Goal: Find specific page/section: Find specific page/section

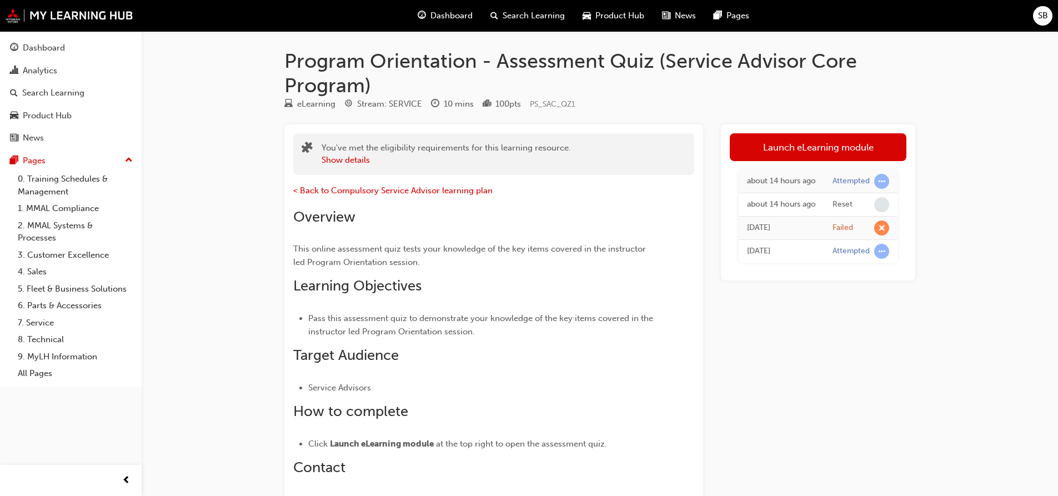
click at [781, 187] on div "about 14 hours ago" at bounding box center [781, 181] width 69 height 13
click at [880, 183] on span "learningRecordVerb_ATTEMPT-icon" at bounding box center [881, 181] width 15 height 15
click at [352, 185] on span "< Back to Compulsory Service Advisor learning plan" at bounding box center [392, 190] width 199 height 10
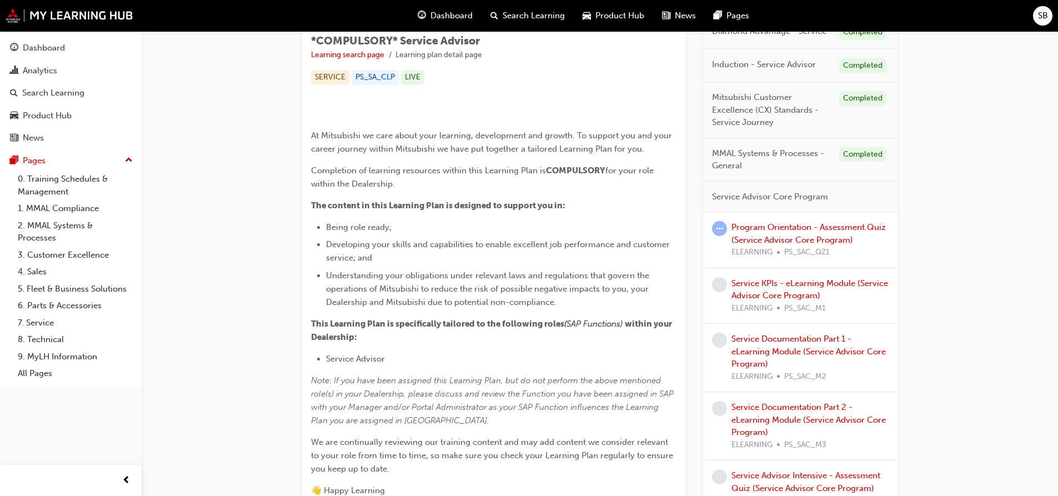
scroll to position [186, 0]
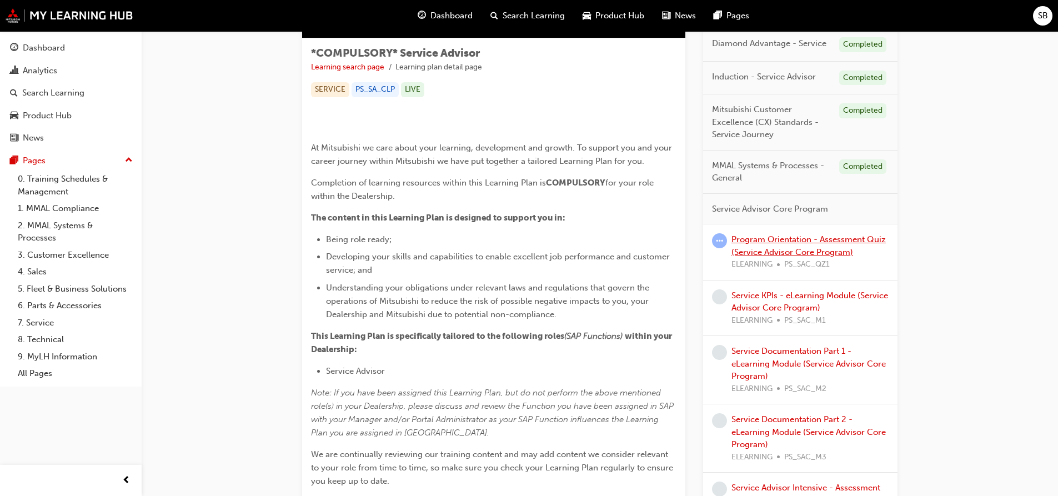
click at [779, 249] on link "Program Orientation - Assessment Quiz (Service Advisor Core Program)" at bounding box center [808, 245] width 154 height 23
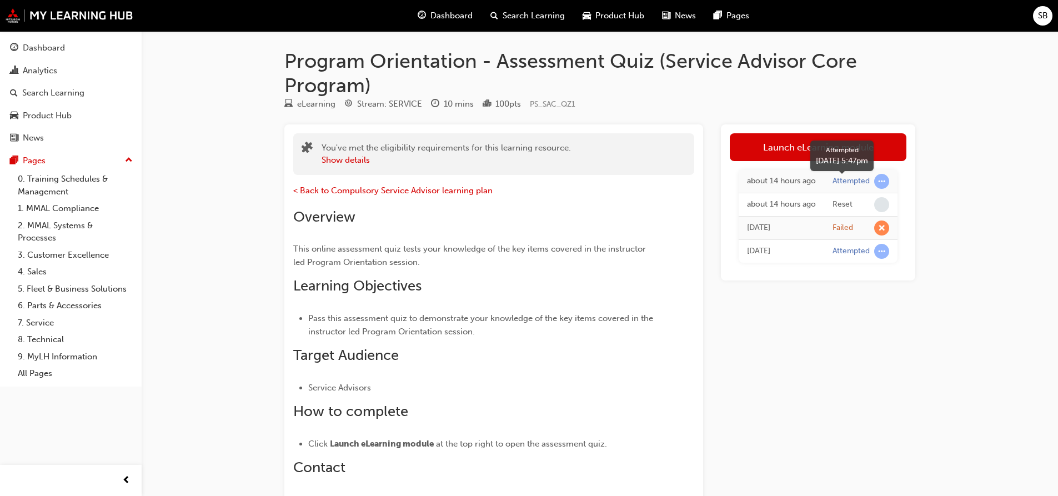
click at [880, 186] on span "learningRecordVerb_ATTEMPT-icon" at bounding box center [881, 181] width 15 height 15
click at [341, 188] on span "< Back to Compulsory Service Advisor learning plan" at bounding box center [392, 190] width 199 height 10
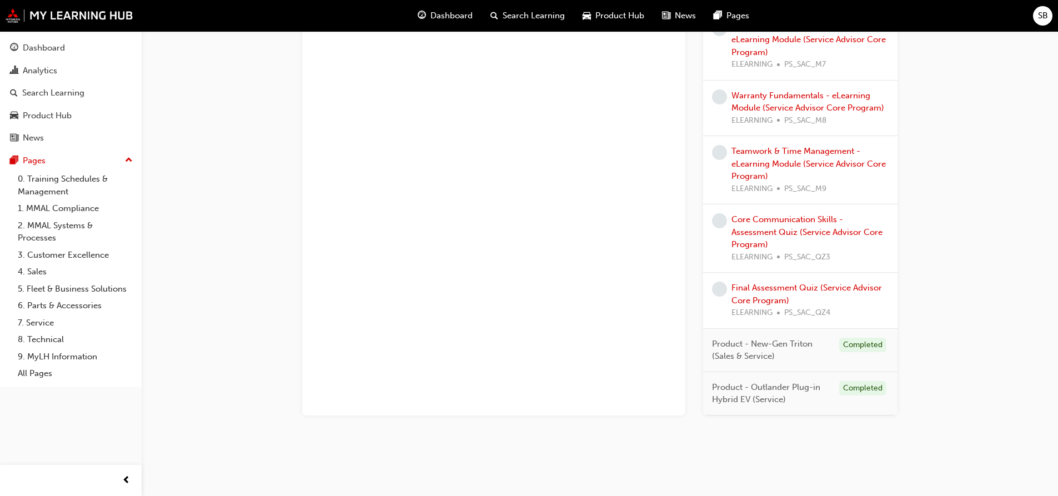
scroll to position [908, 0]
